Goal: Find specific page/section: Find specific page/section

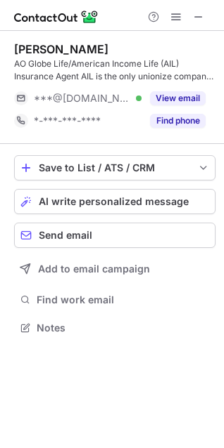
scroll to position [318, 224]
click at [192, 20] on button at bounding box center [198, 16] width 17 height 17
